Goal: Information Seeking & Learning: Check status

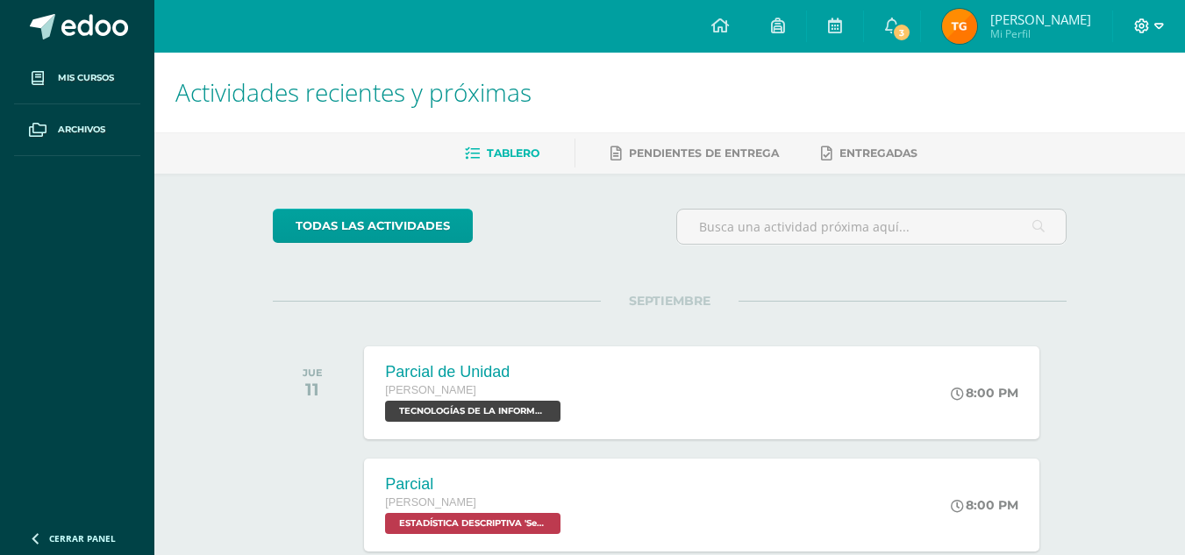
click at [1142, 32] on icon at bounding box center [1142, 25] width 15 height 15
click at [1013, 37] on span "Mi Perfil" at bounding box center [1041, 33] width 101 height 15
click at [963, 40] on img at bounding box center [959, 26] width 35 height 35
click at [960, 32] on img at bounding box center [959, 26] width 35 height 35
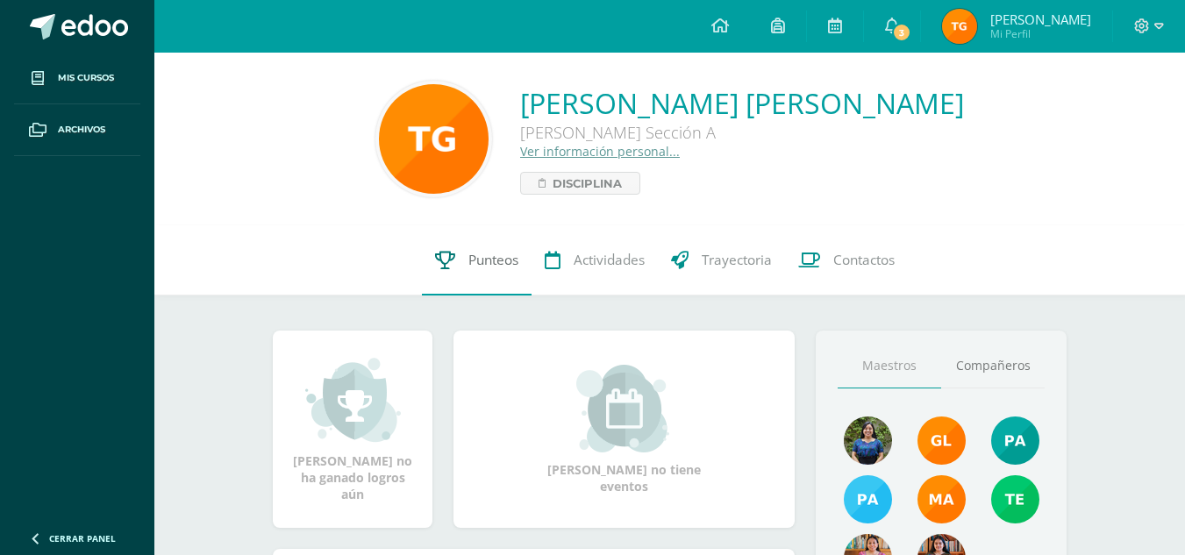
click at [504, 270] on link "Punteos" at bounding box center [477, 260] width 110 height 70
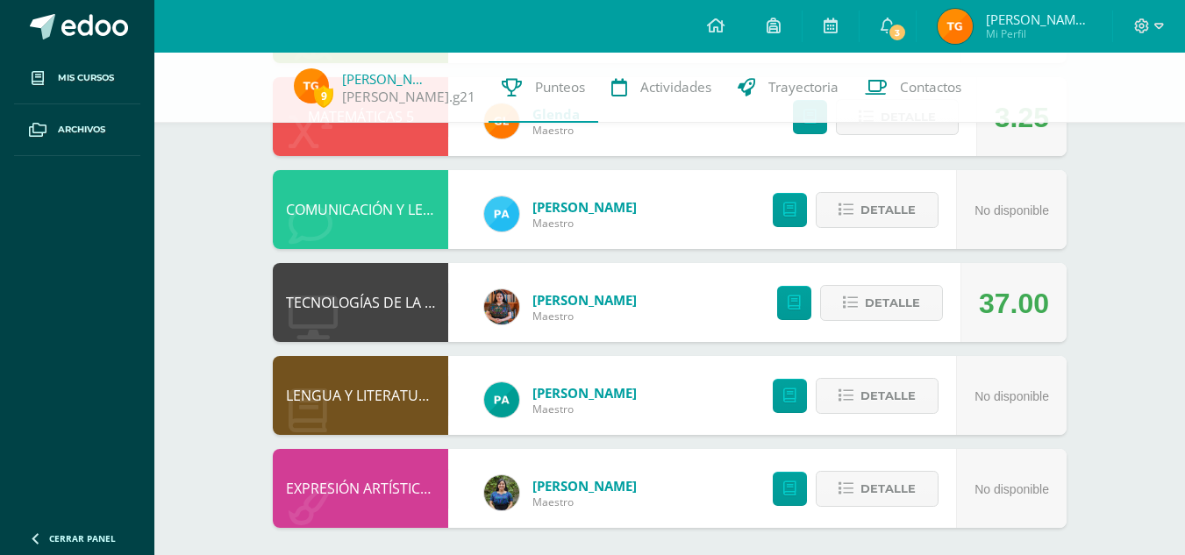
scroll to position [579, 0]
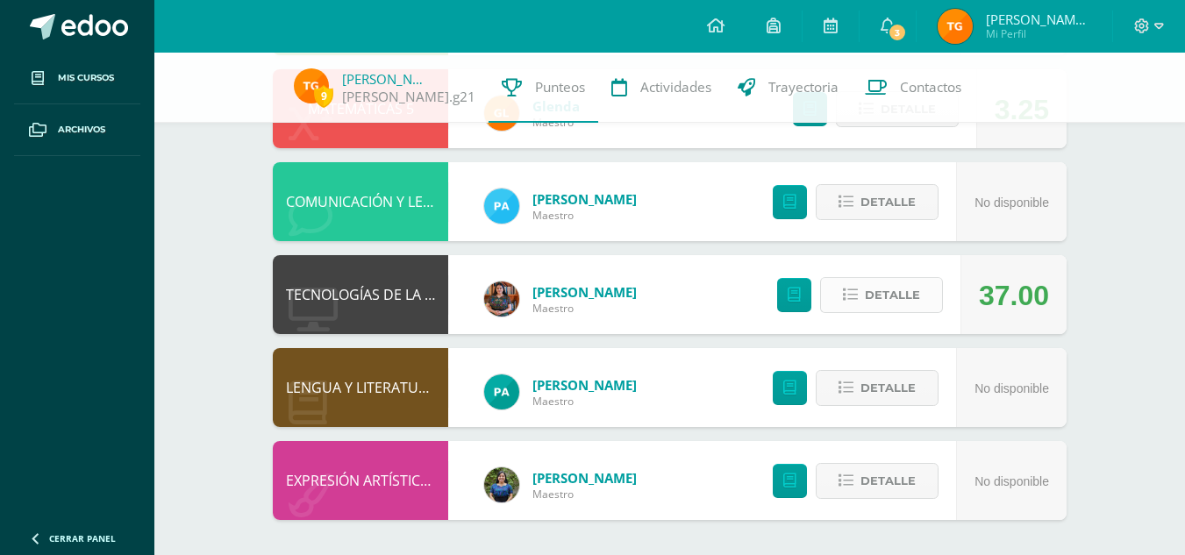
click at [917, 279] on span "Detalle" at bounding box center [892, 295] width 55 height 32
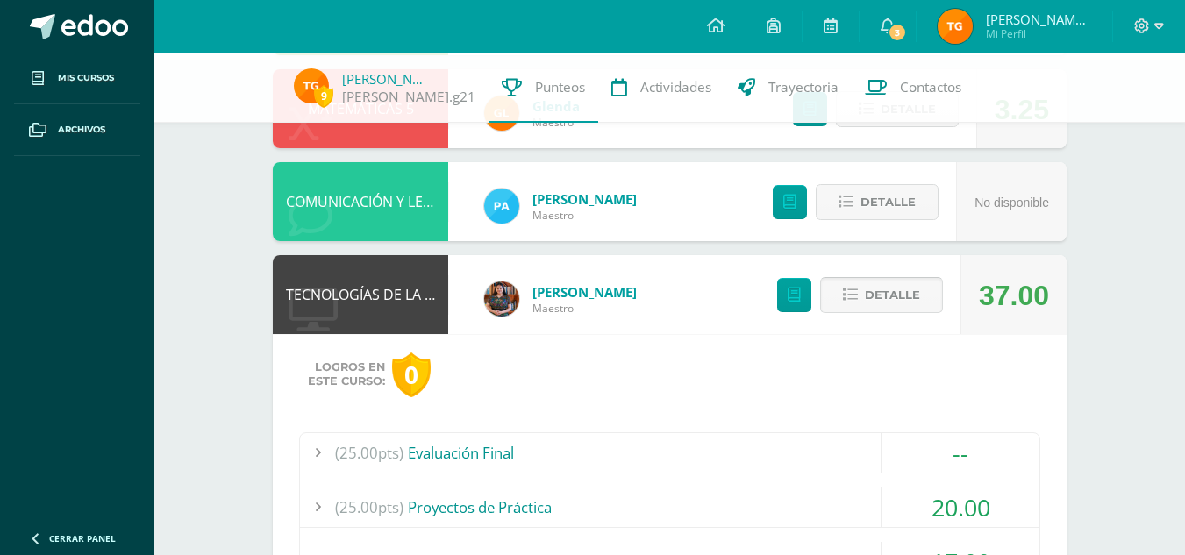
scroll to position [819, 0]
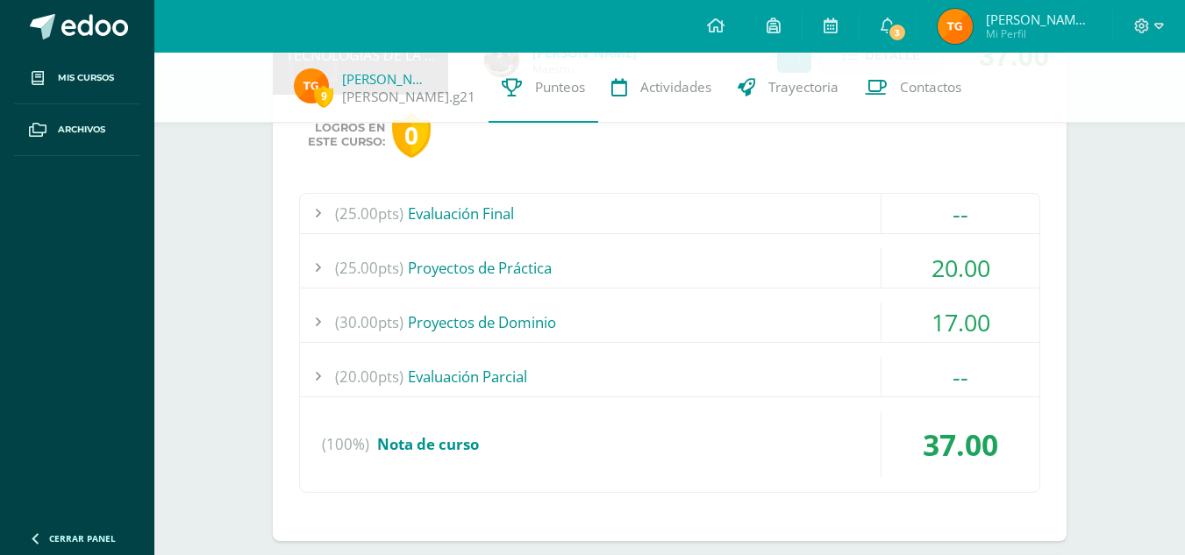
click at [827, 268] on div "(25.00pts) Proyectos de Práctica" at bounding box center [670, 267] width 740 height 39
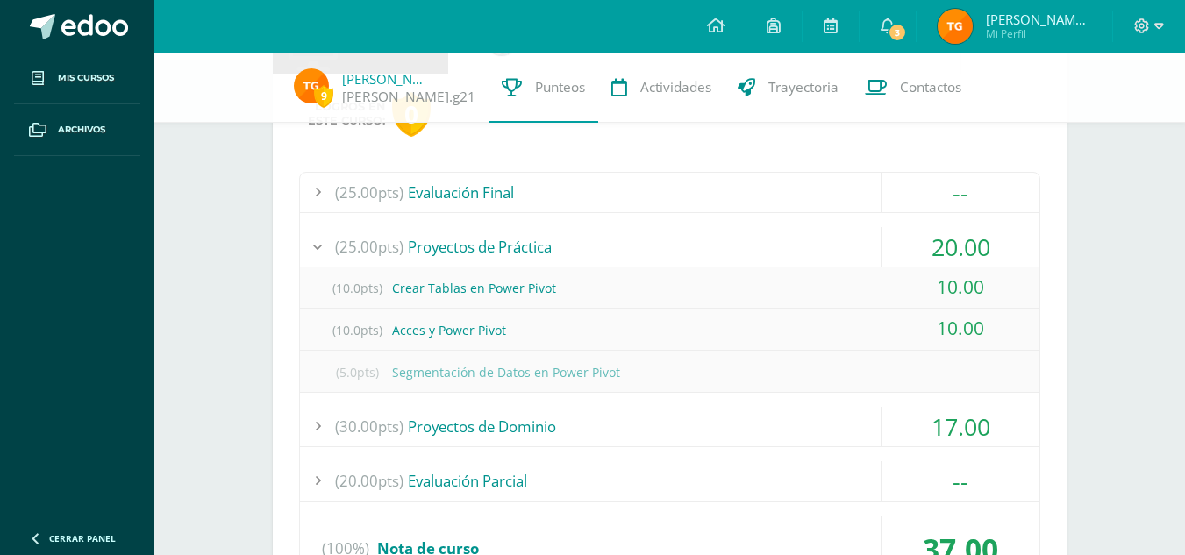
scroll to position [842, 0]
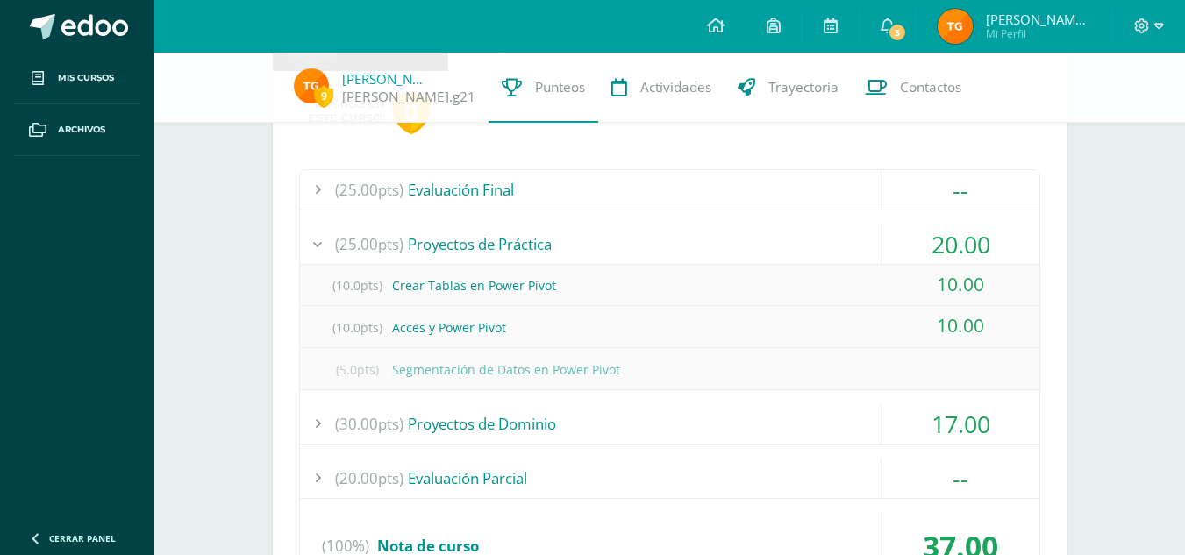
click at [750, 446] on div "(25.00pts) Evaluación Final -- (25.0pts) Evaluación Final (100%)" at bounding box center [669, 382] width 741 height 426
click at [739, 431] on div "(30.00pts) Proyectos de Dominio" at bounding box center [670, 423] width 740 height 39
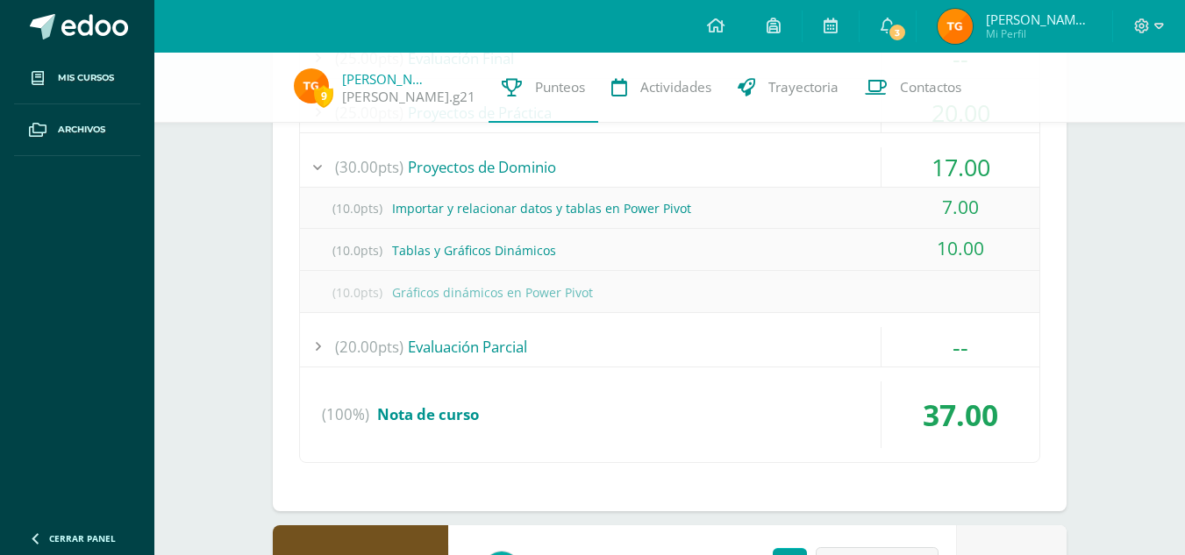
scroll to position [1047, 0]
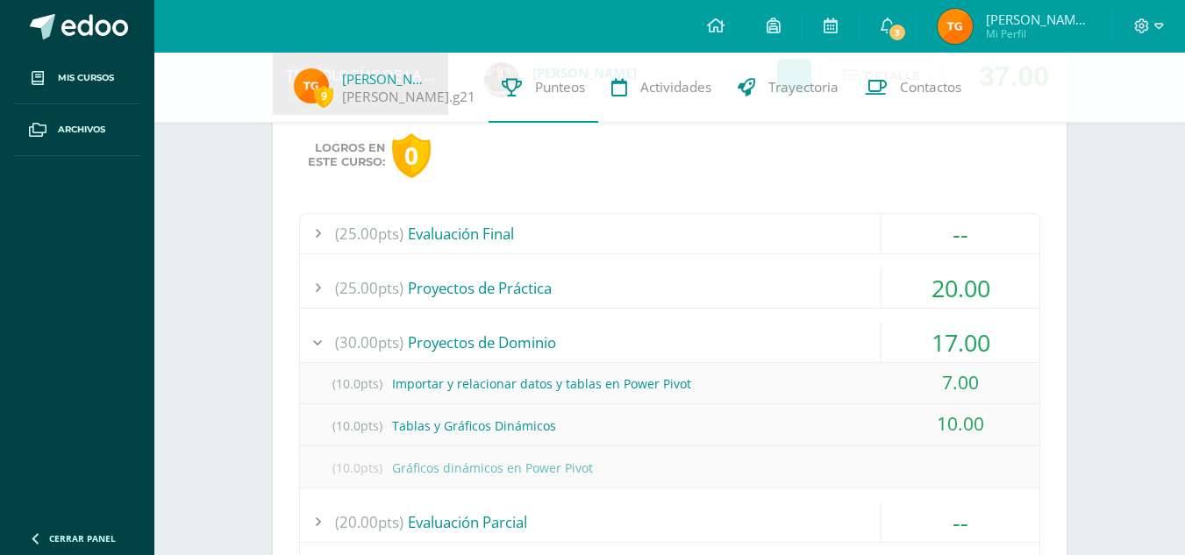
scroll to position [795, 0]
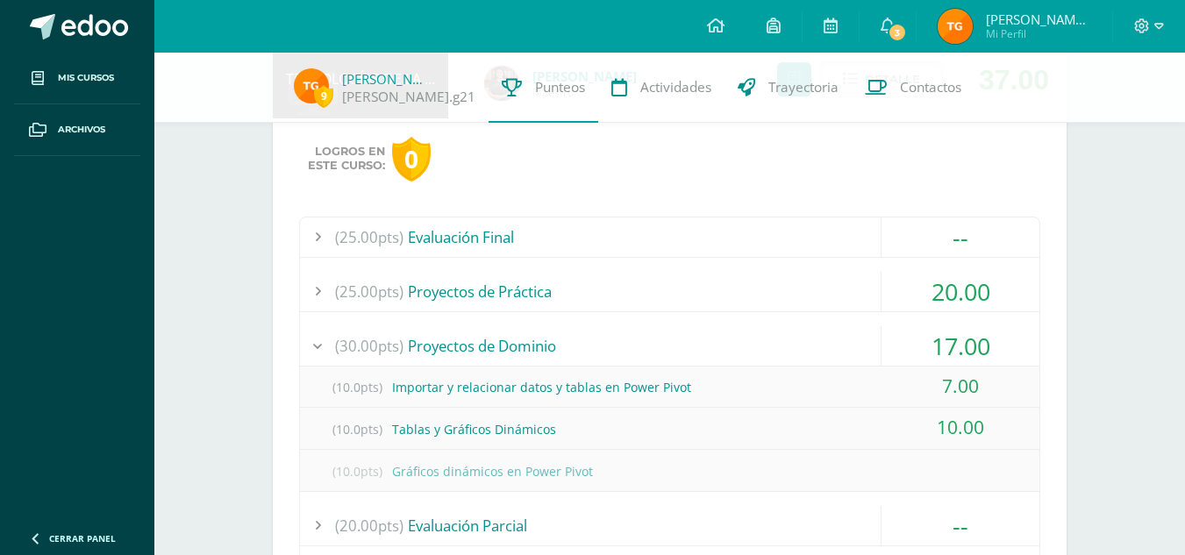
click at [589, 253] on div "(25.00pts) Evaluación Final" at bounding box center [670, 237] width 740 height 39
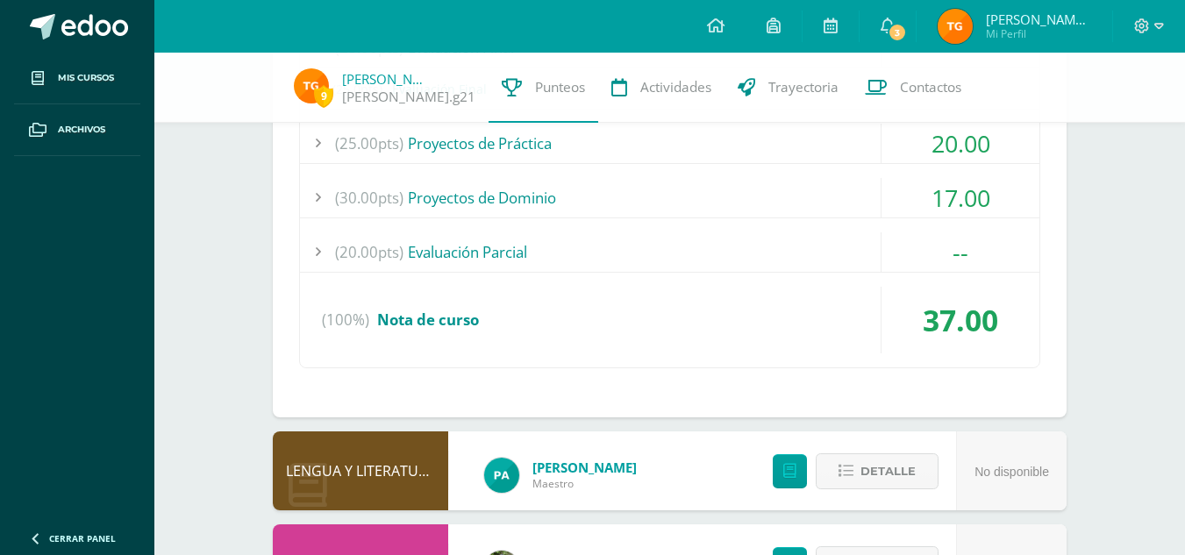
scroll to position [985, 0]
click at [576, 262] on div "(20.00pts) Evaluación Parcial" at bounding box center [670, 251] width 740 height 39
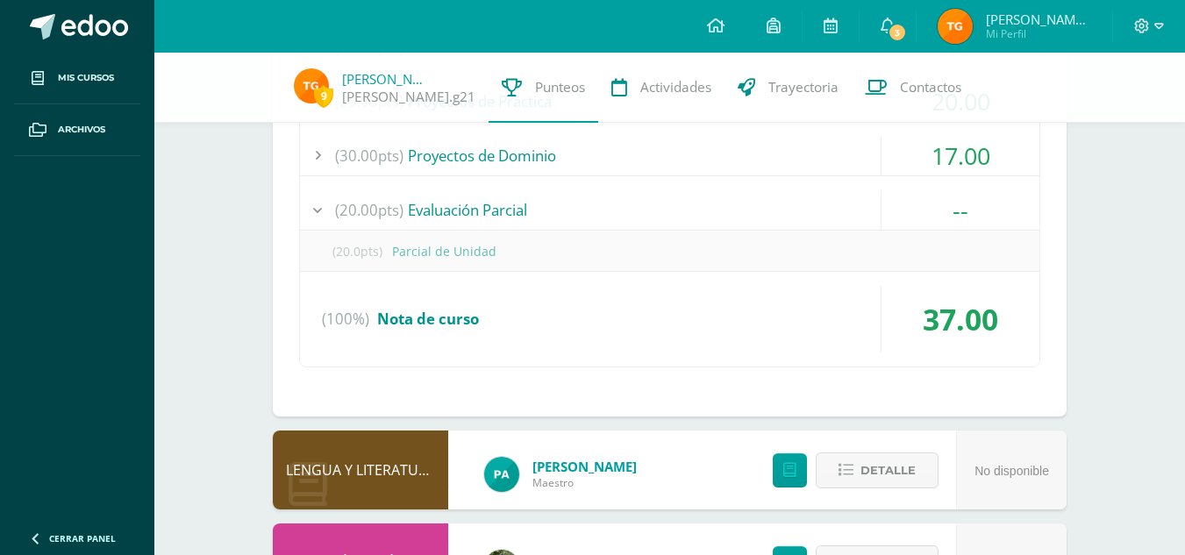
click at [573, 165] on div "(30.00pts) Proyectos de Dominio" at bounding box center [670, 155] width 740 height 39
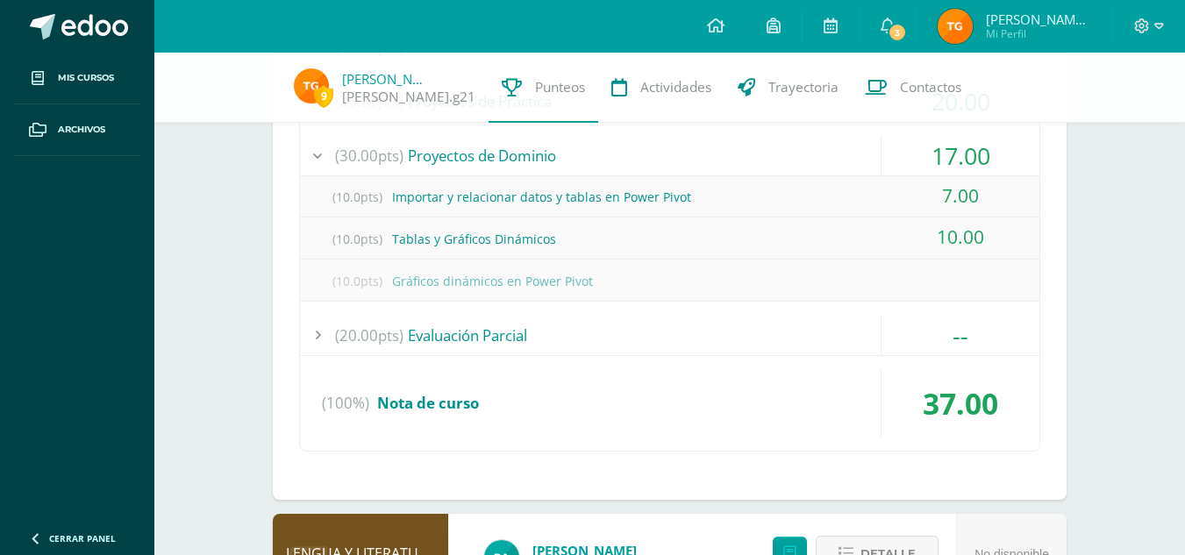
click at [567, 332] on div "(20.00pts) Evaluación Parcial" at bounding box center [670, 335] width 740 height 39
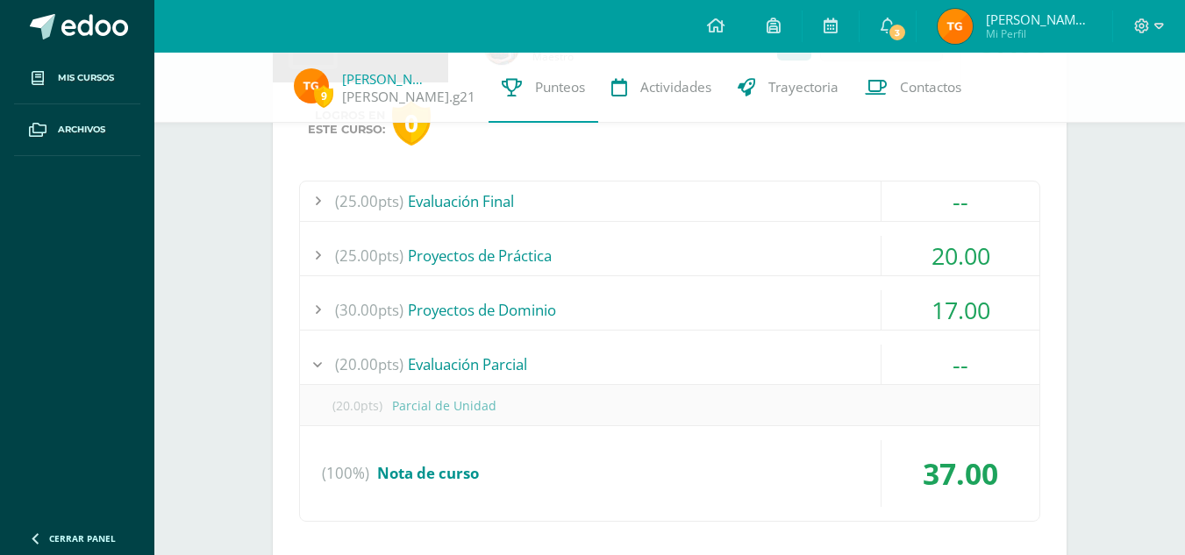
scroll to position [823, 0]
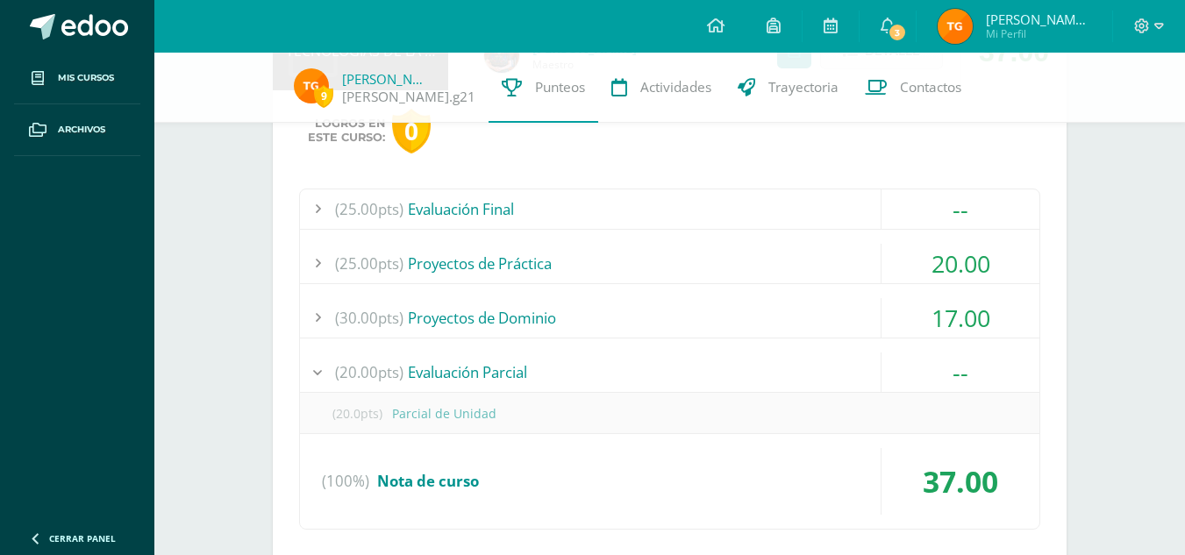
click at [570, 363] on div "(20.00pts) Evaluación Parcial" at bounding box center [670, 372] width 740 height 39
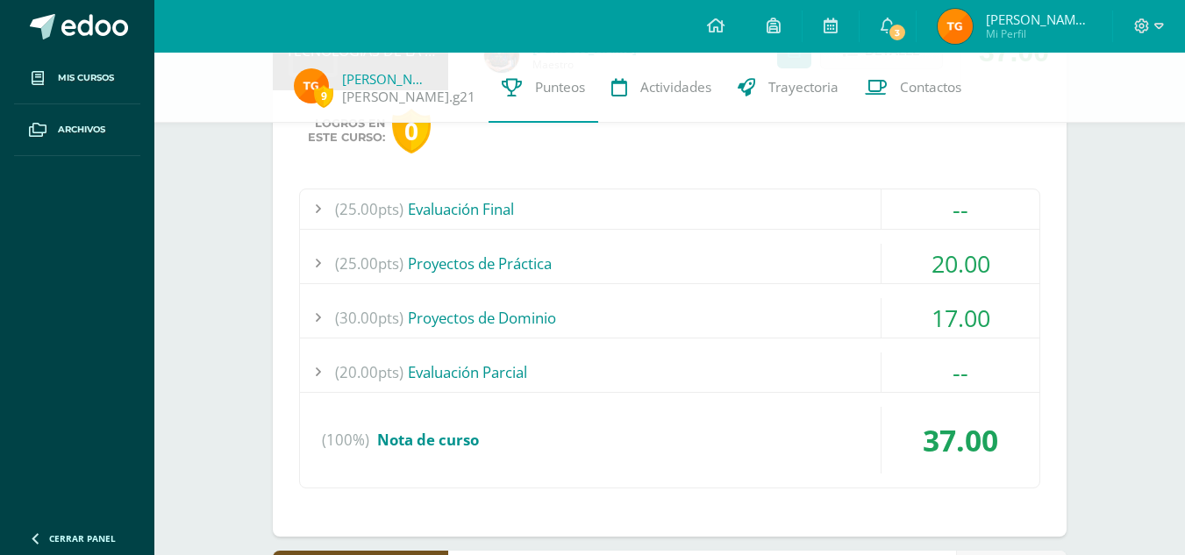
click at [570, 363] on div "(20.00pts) Evaluación Parcial" at bounding box center [670, 372] width 740 height 39
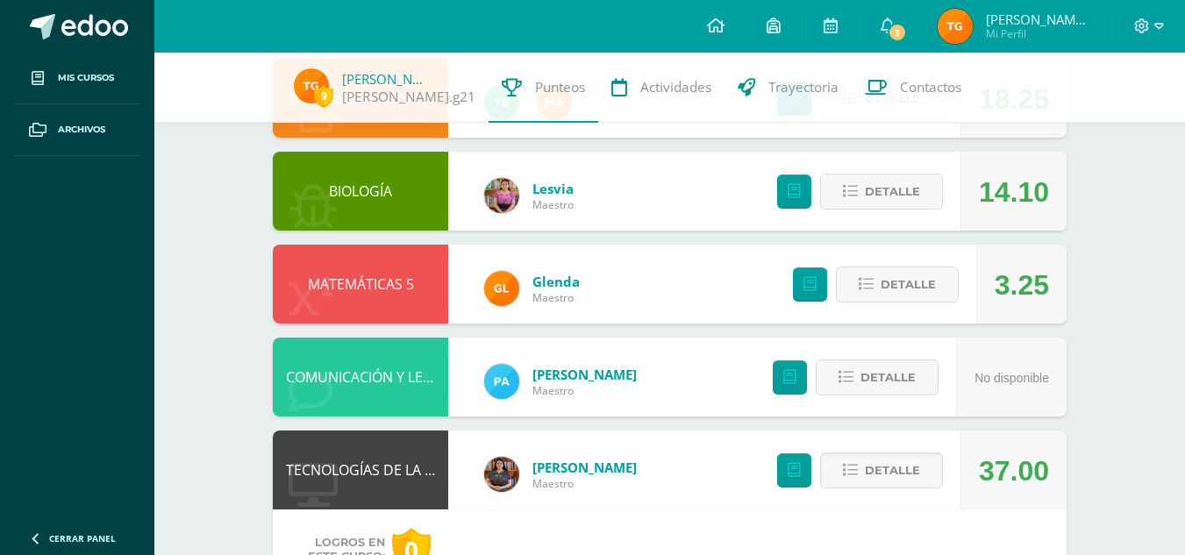
scroll to position [279, 0]
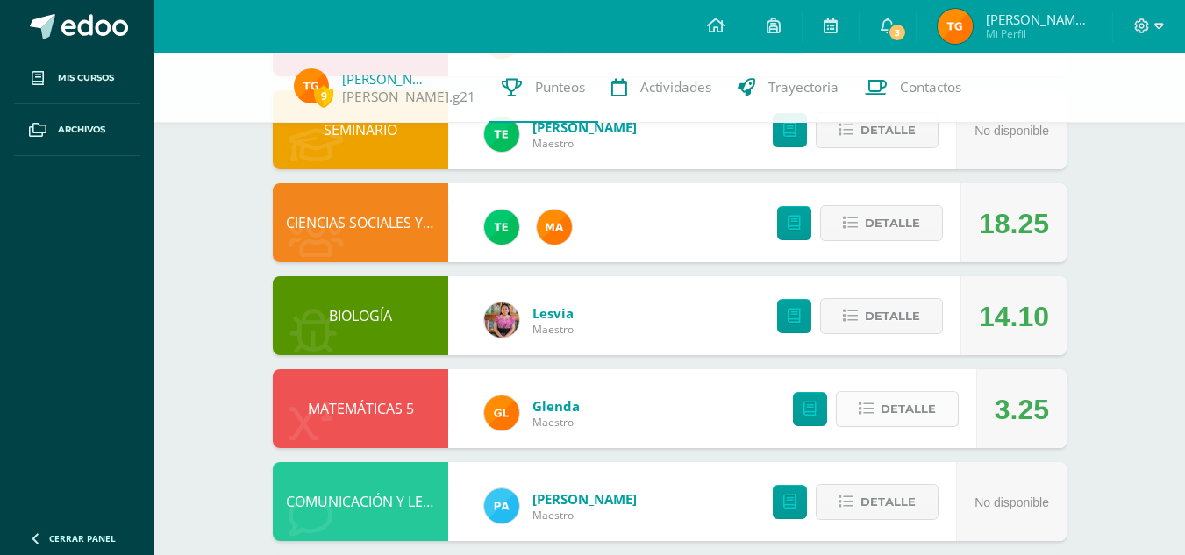
click at [923, 403] on span "Detalle" at bounding box center [908, 409] width 55 height 32
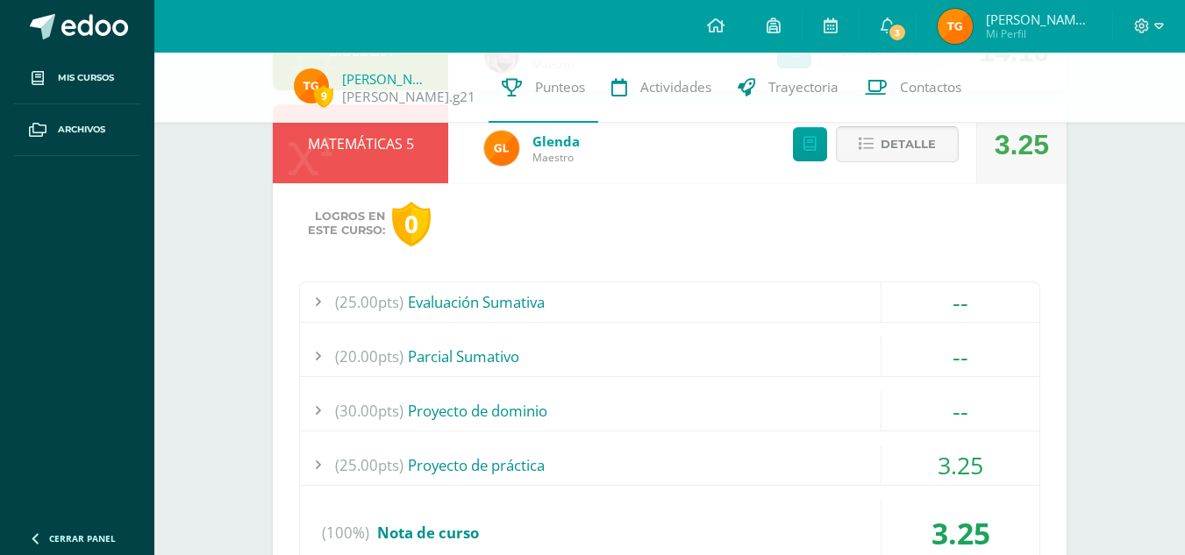
scroll to position [548, 0]
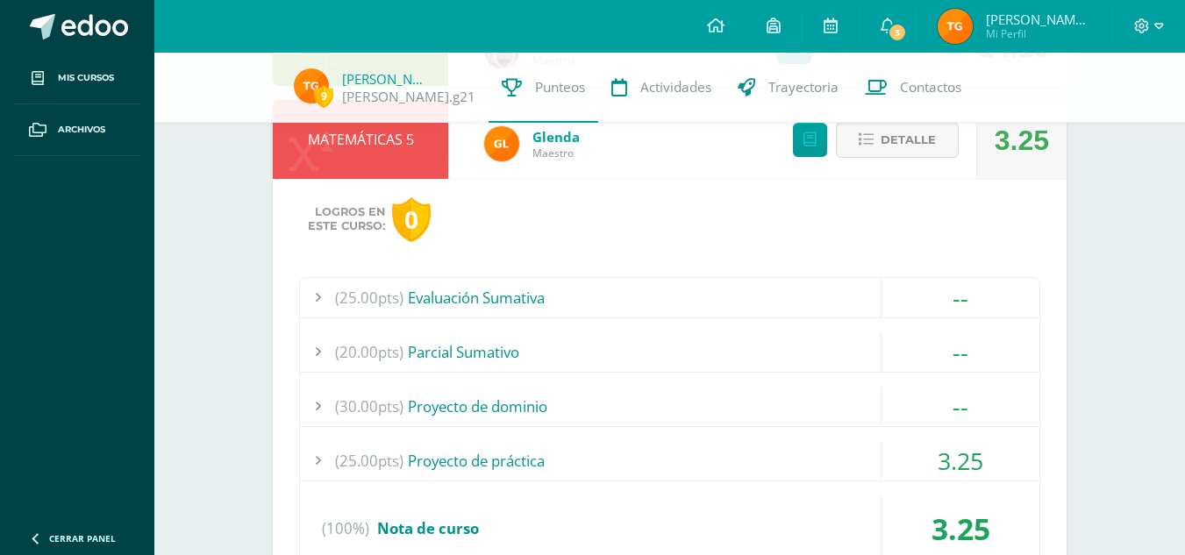
click at [797, 465] on div "(25.00pts) Proyecto de práctica" at bounding box center [670, 460] width 740 height 39
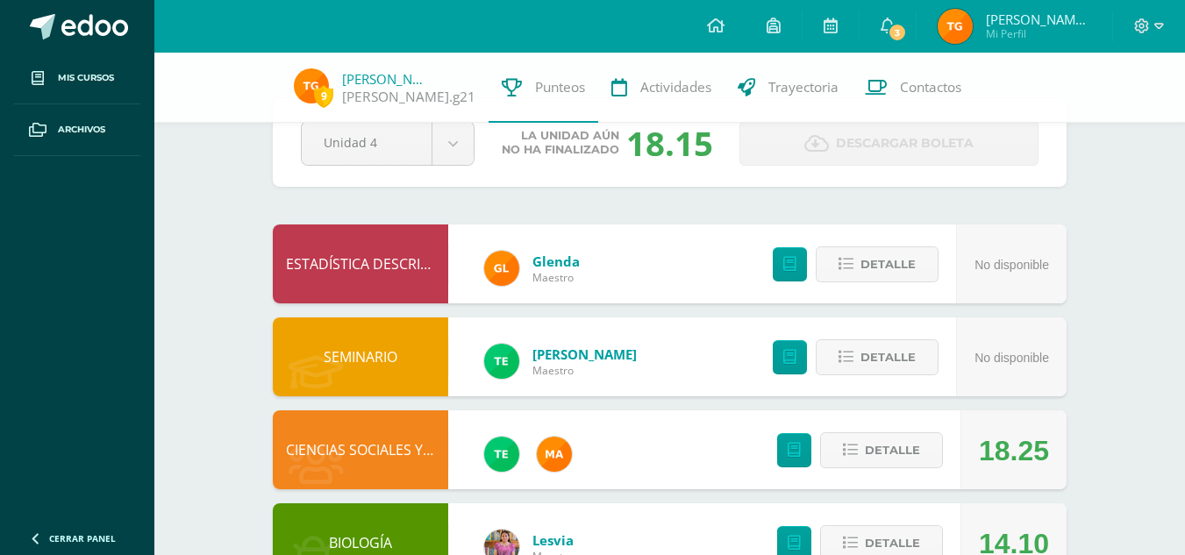
scroll to position [28, 0]
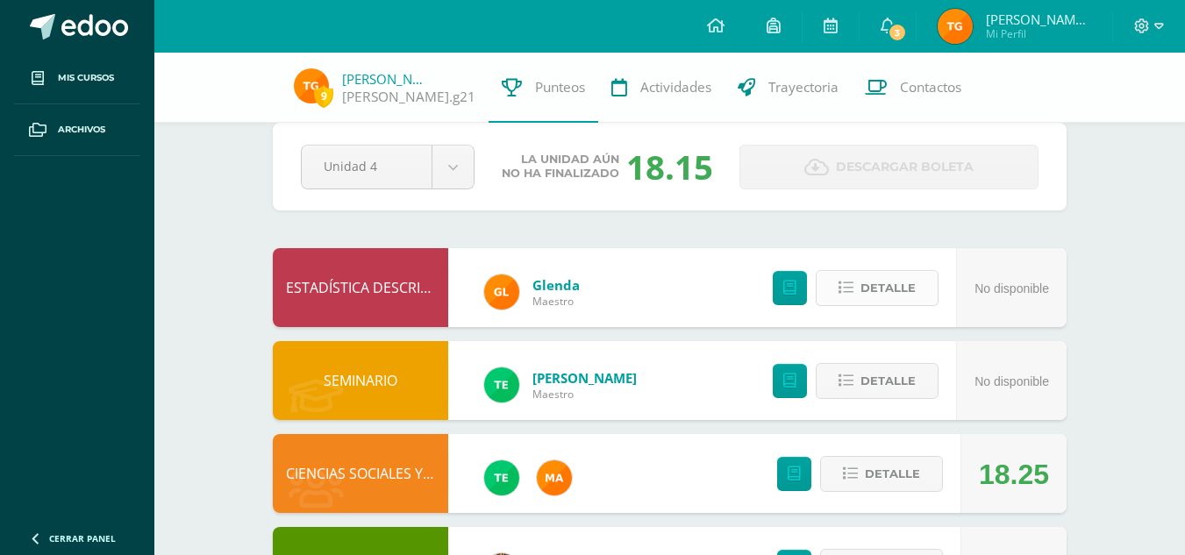
click at [870, 290] on span "Detalle" at bounding box center [888, 288] width 55 height 32
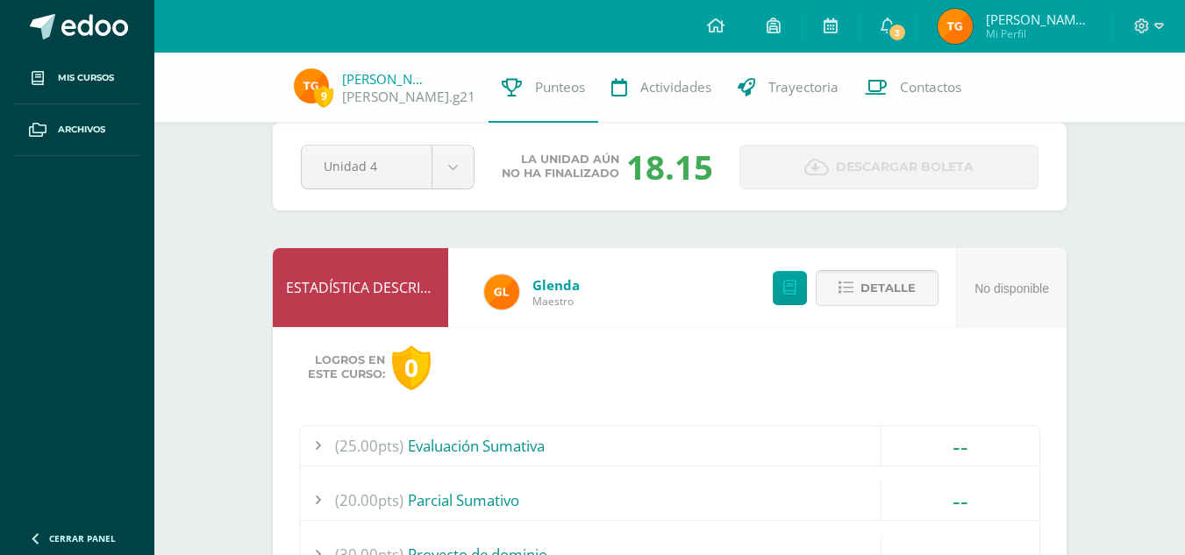
scroll to position [313, 0]
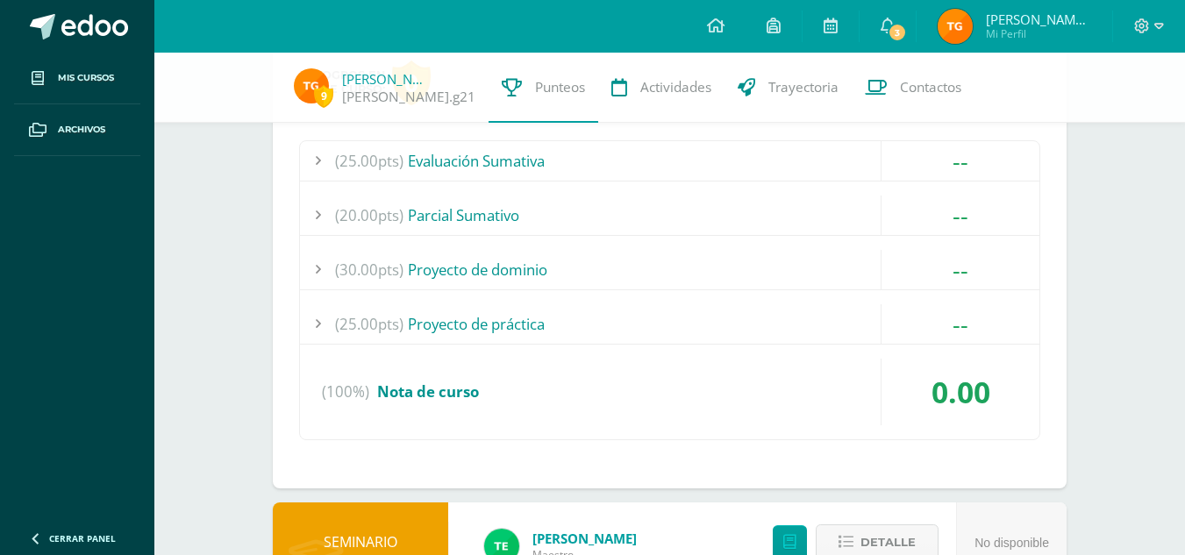
click at [683, 326] on div "(25.00pts) Proyecto de práctica" at bounding box center [670, 323] width 740 height 39
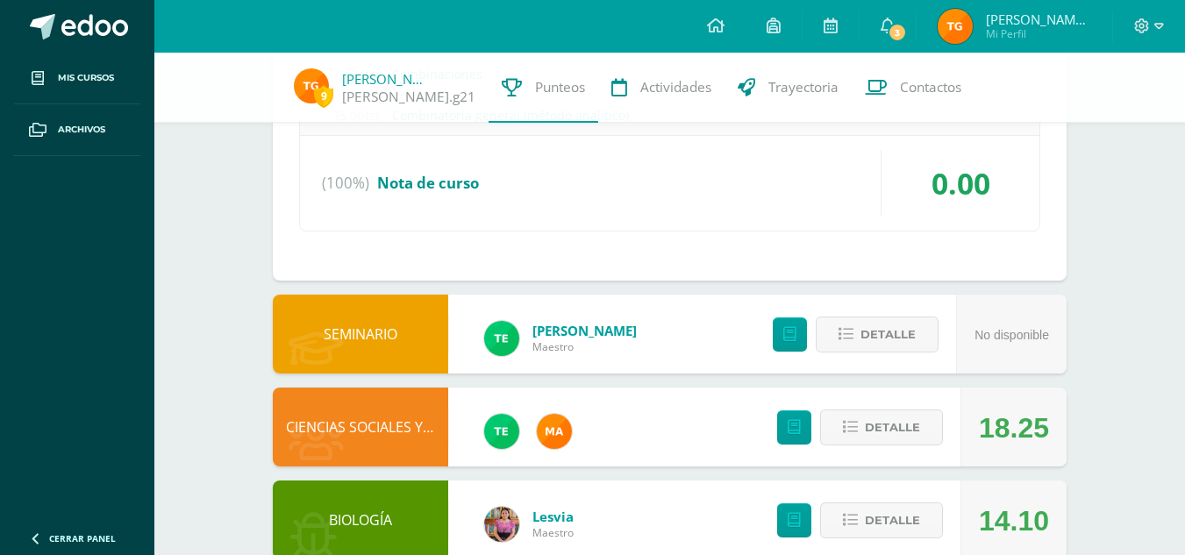
scroll to position [732, 0]
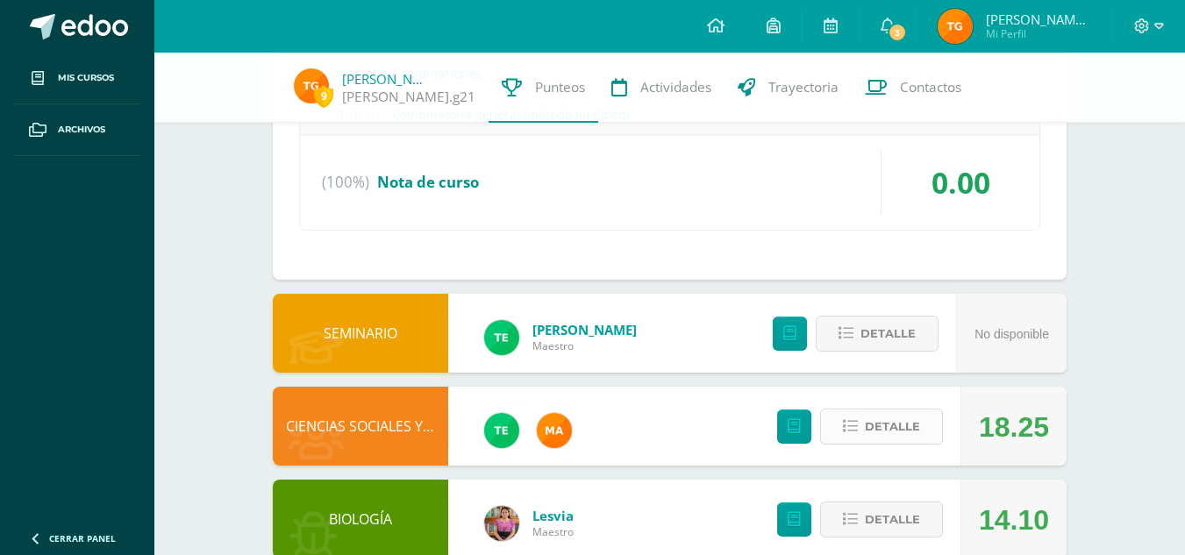
click at [888, 430] on span "Detalle" at bounding box center [892, 427] width 55 height 32
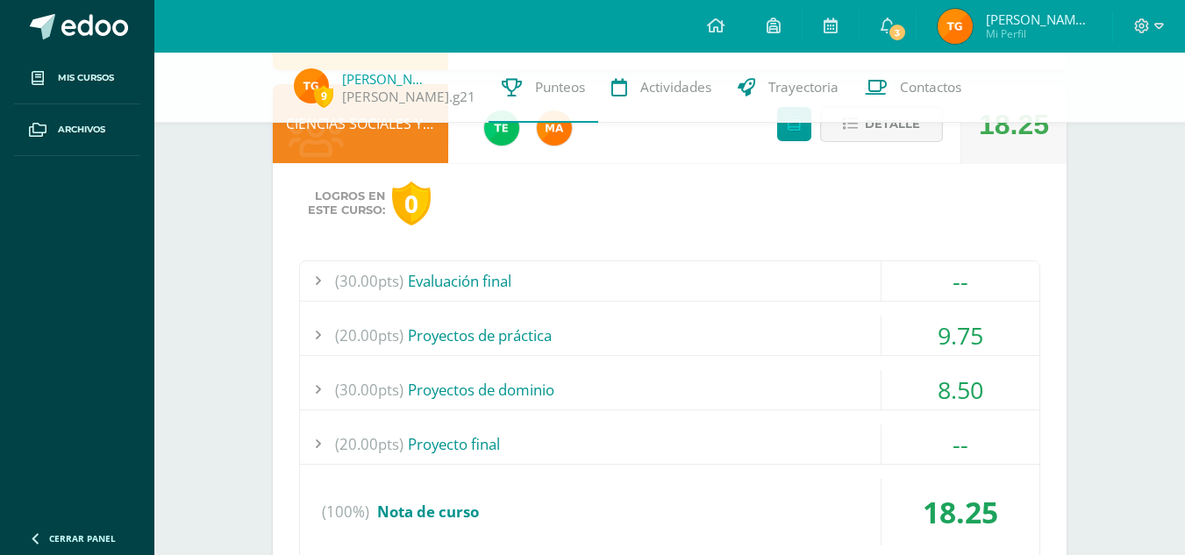
scroll to position [1097, 0]
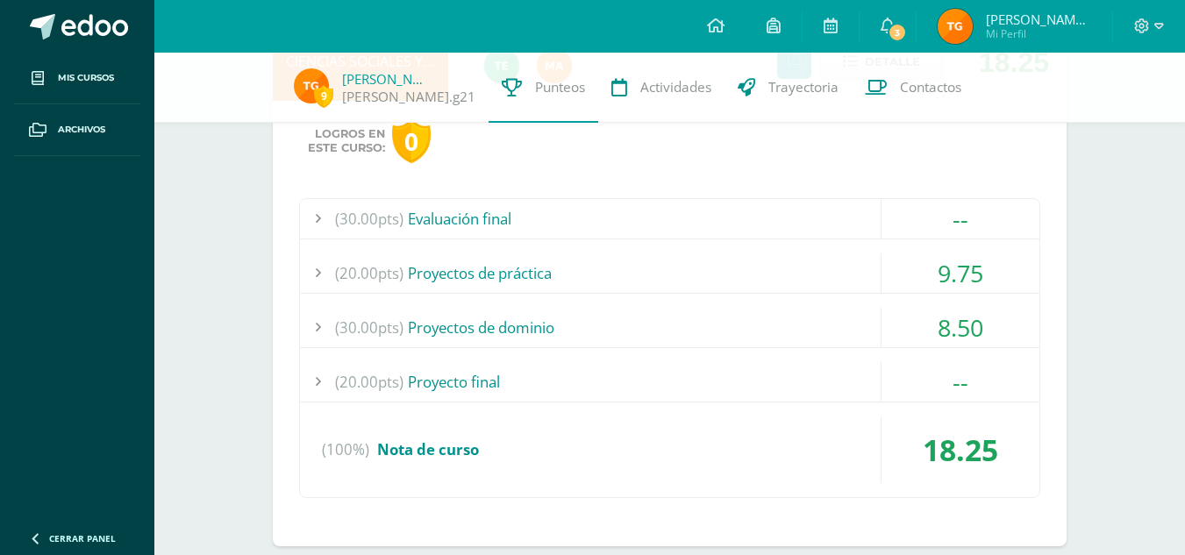
click at [705, 290] on div "(20.00pts) Proyectos de práctica" at bounding box center [670, 273] width 740 height 39
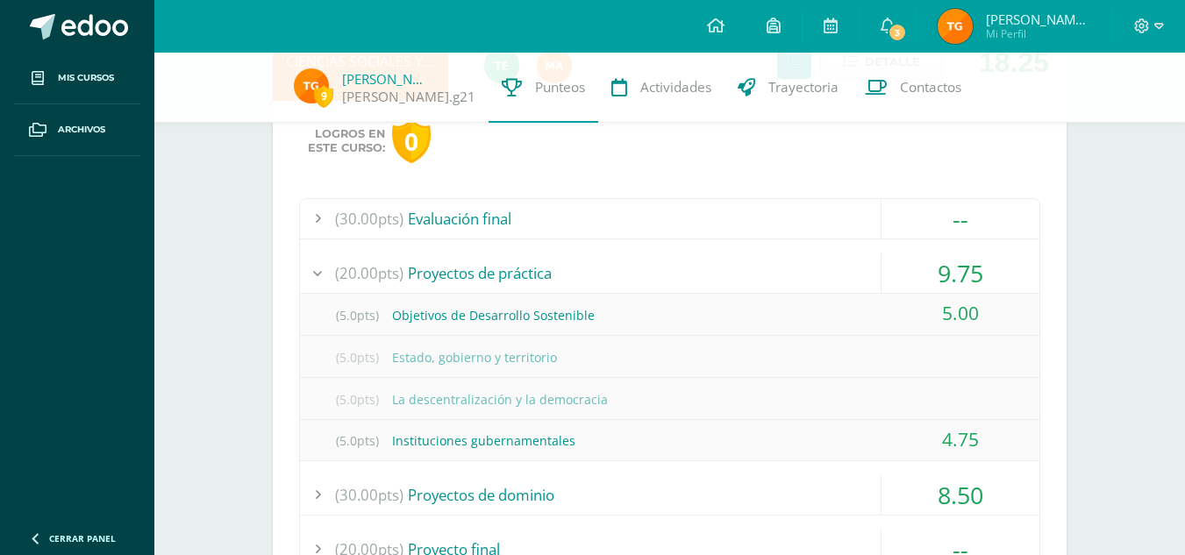
scroll to position [980, 0]
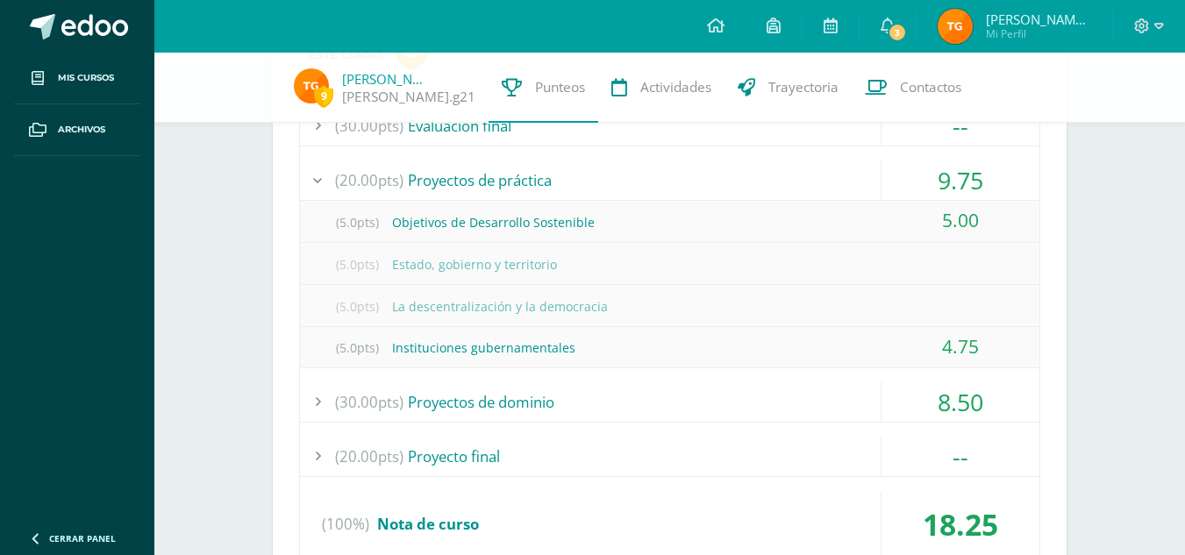
click at [684, 402] on div "(30.00pts) Proyectos de dominio" at bounding box center [670, 402] width 740 height 39
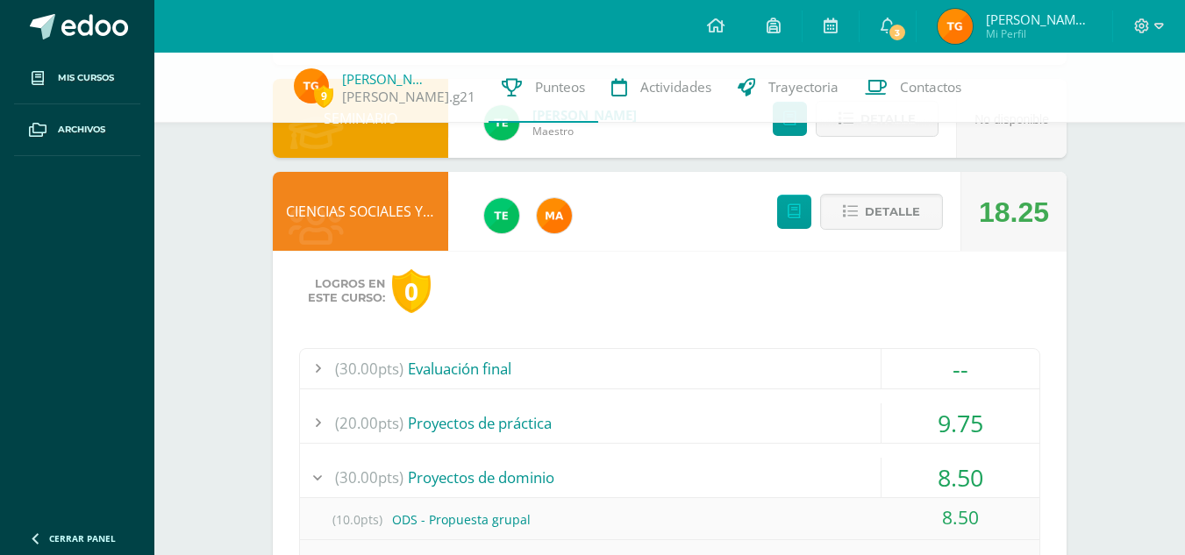
scroll to position [698, 0]
